Goal: Check status: Check status

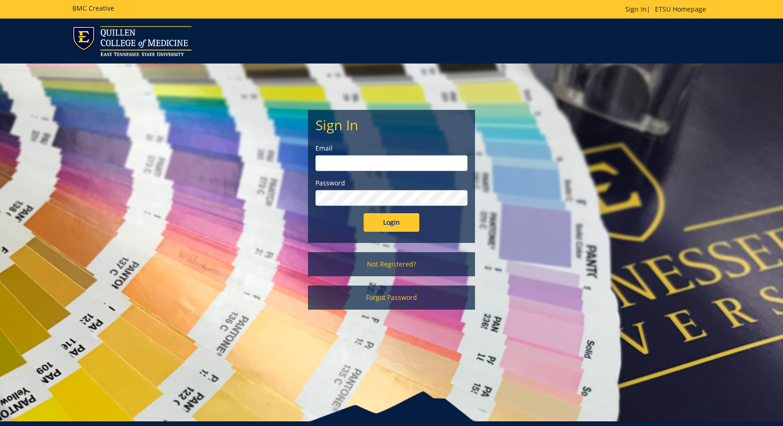
click at [395, 163] on input "email" at bounding box center [391, 163] width 152 height 16
type input "[EMAIL_ADDRESS][DOMAIN_NAME]"
click at [378, 230] on input "Login" at bounding box center [392, 222] width 56 height 19
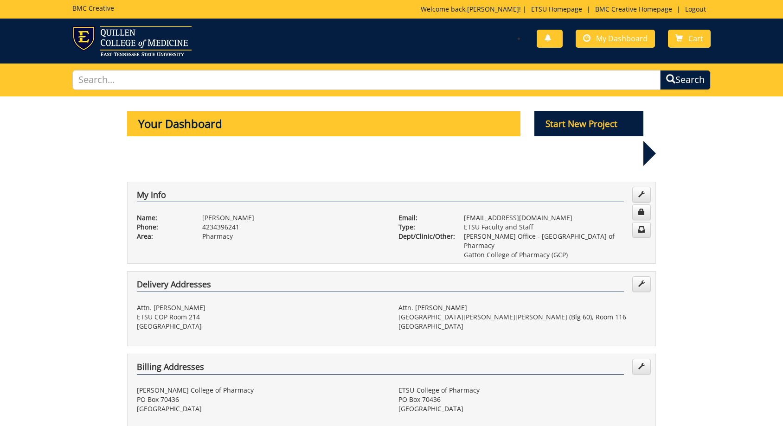
scroll to position [251, 0]
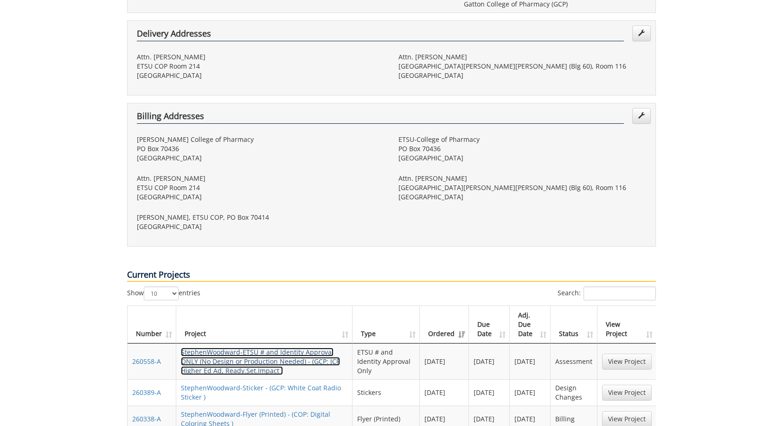
click at [303, 348] on link "StephenWoodward-ETSU # and Identity Approval ONLY (No Design or Production Need…" at bounding box center [260, 361] width 159 height 27
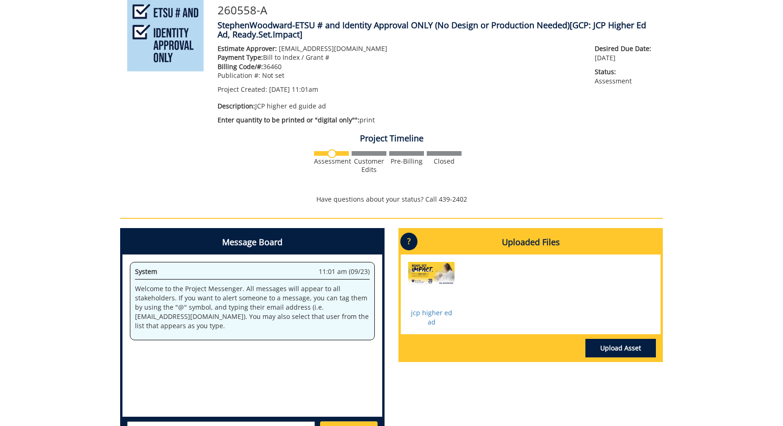
scroll to position [115, 0]
